Goal: Information Seeking & Learning: Understand process/instructions

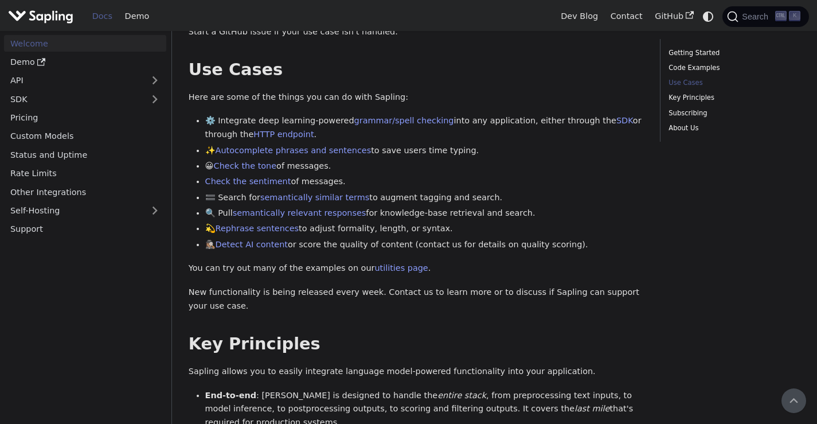
scroll to position [395, 0]
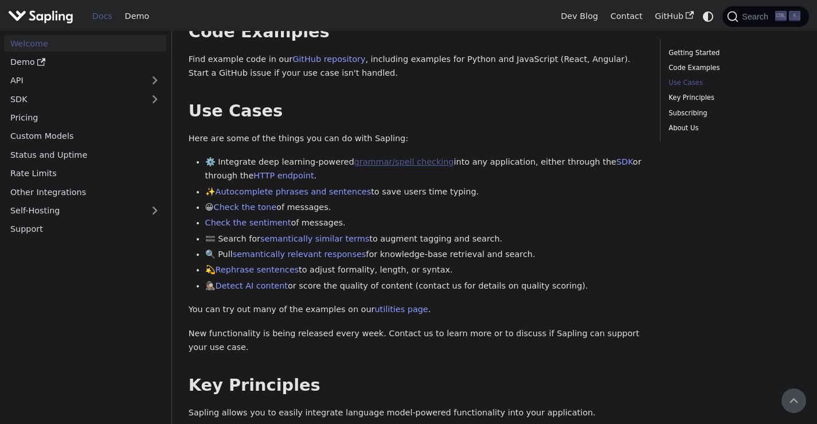
click at [368, 157] on link "grammar/spell checking" at bounding box center [404, 161] width 100 height 9
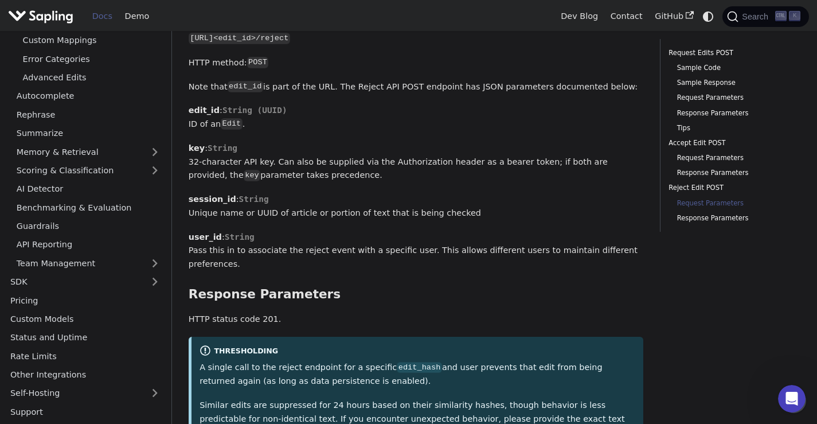
scroll to position [3152, 0]
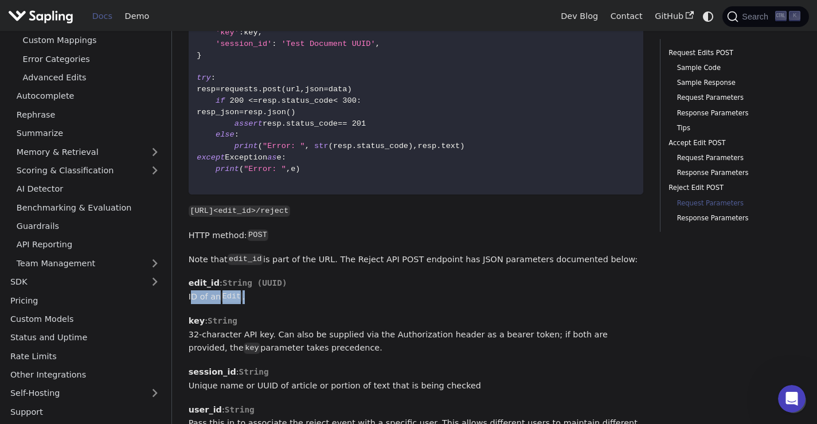
drag, startPoint x: 246, startPoint y: 212, endPoint x: 187, endPoint y: 211, distance: 59.6
click at [317, 276] on p "edit_id : String (UUID) ID of an Edit ." at bounding box center [416, 290] width 455 height 28
drag, startPoint x: 293, startPoint y: 198, endPoint x: 189, endPoint y: 200, distance: 103.8
click at [189, 276] on p "edit_id : String (UUID) ID of an Edit ." at bounding box center [416, 290] width 455 height 28
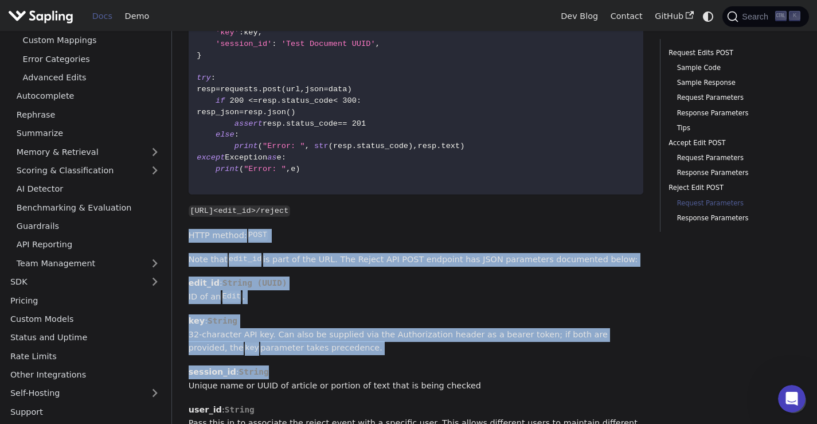
drag, startPoint x: 189, startPoint y: 141, endPoint x: 603, endPoint y: 269, distance: 433.3
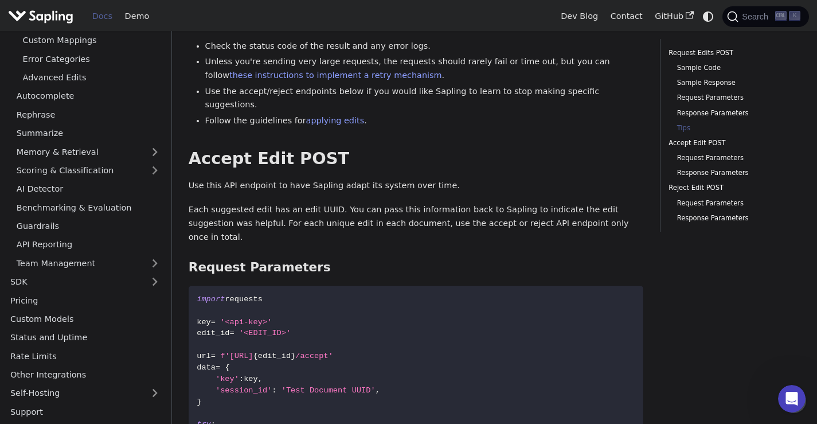
scroll to position [2178, 0]
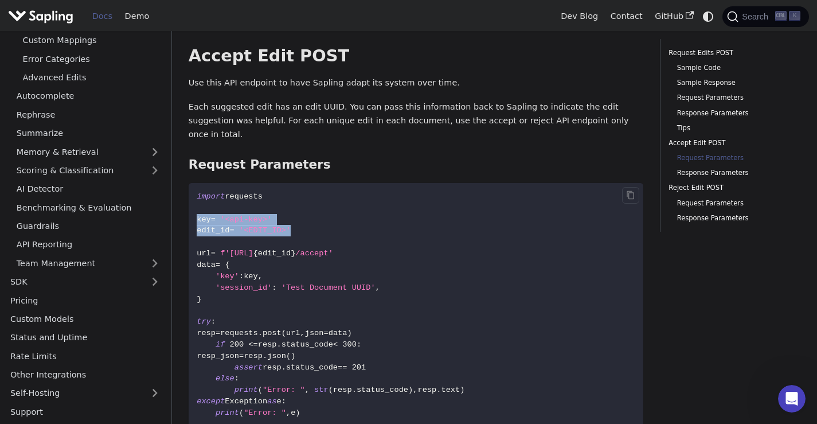
drag, startPoint x: 286, startPoint y: 161, endPoint x: 194, endPoint y: 148, distance: 92.6
click at [194, 183] on code "import requests key = '<api-key>' edit_id = '<EDIT_ID>' url = f'[URL] { edit_id…" at bounding box center [416, 311] width 455 height 256
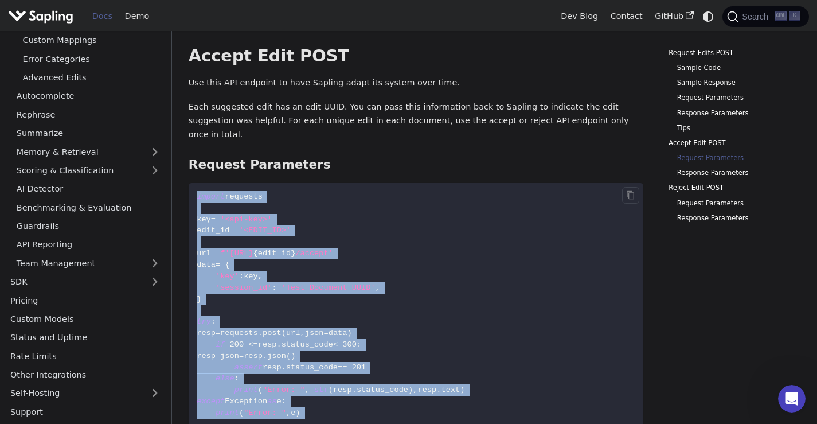
drag, startPoint x: 197, startPoint y: 128, endPoint x: 347, endPoint y: 355, distance: 271.3
click at [347, 355] on code "import requests key = '<api-key>' edit_id = '<EDIT_ID>' url = f'[URL] { edit_id…" at bounding box center [416, 311] width 455 height 256
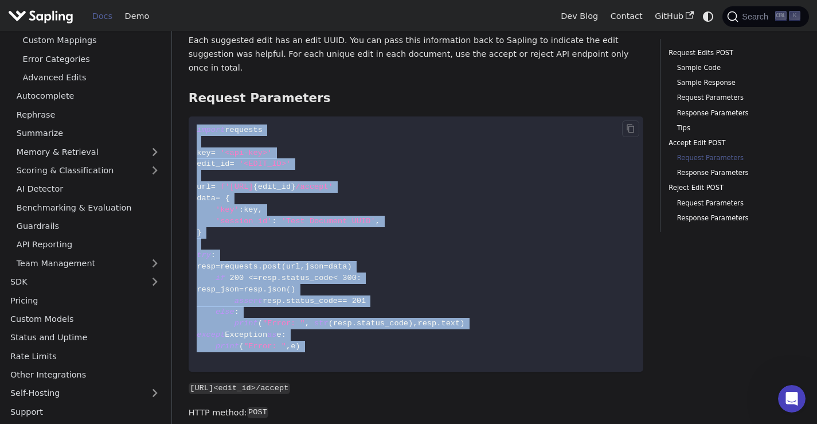
scroll to position [2350, 0]
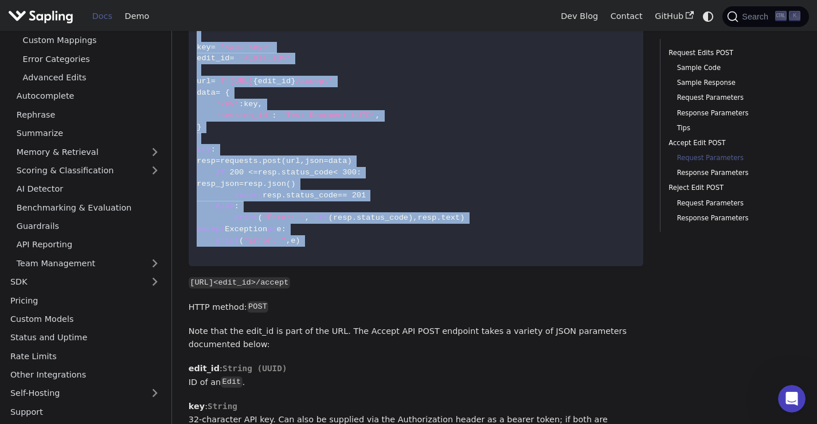
drag, startPoint x: 190, startPoint y: 217, endPoint x: 426, endPoint y: 210, distance: 236.3
click at [426, 276] on p "[URL]<edit_id>/accept" at bounding box center [416, 283] width 455 height 14
